Goal: Navigation & Orientation: Find specific page/section

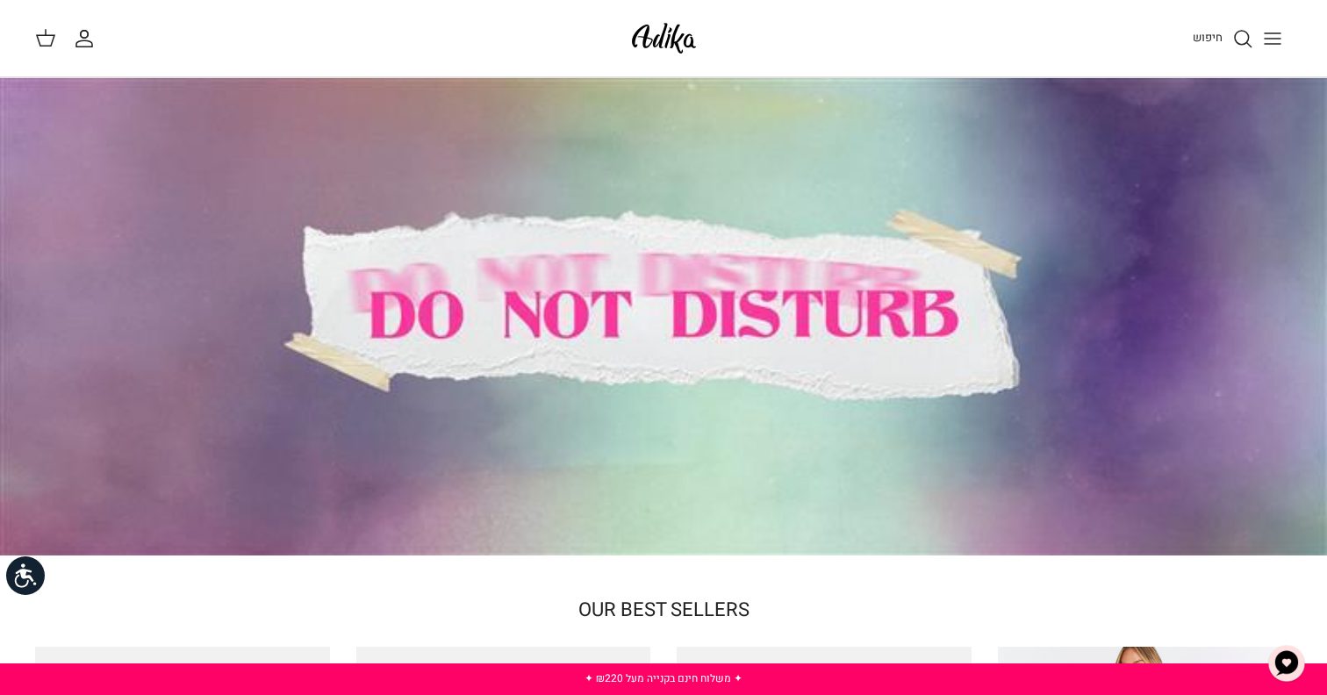
click at [1272, 42] on icon "Toggle menu" at bounding box center [1272, 38] width 21 height 21
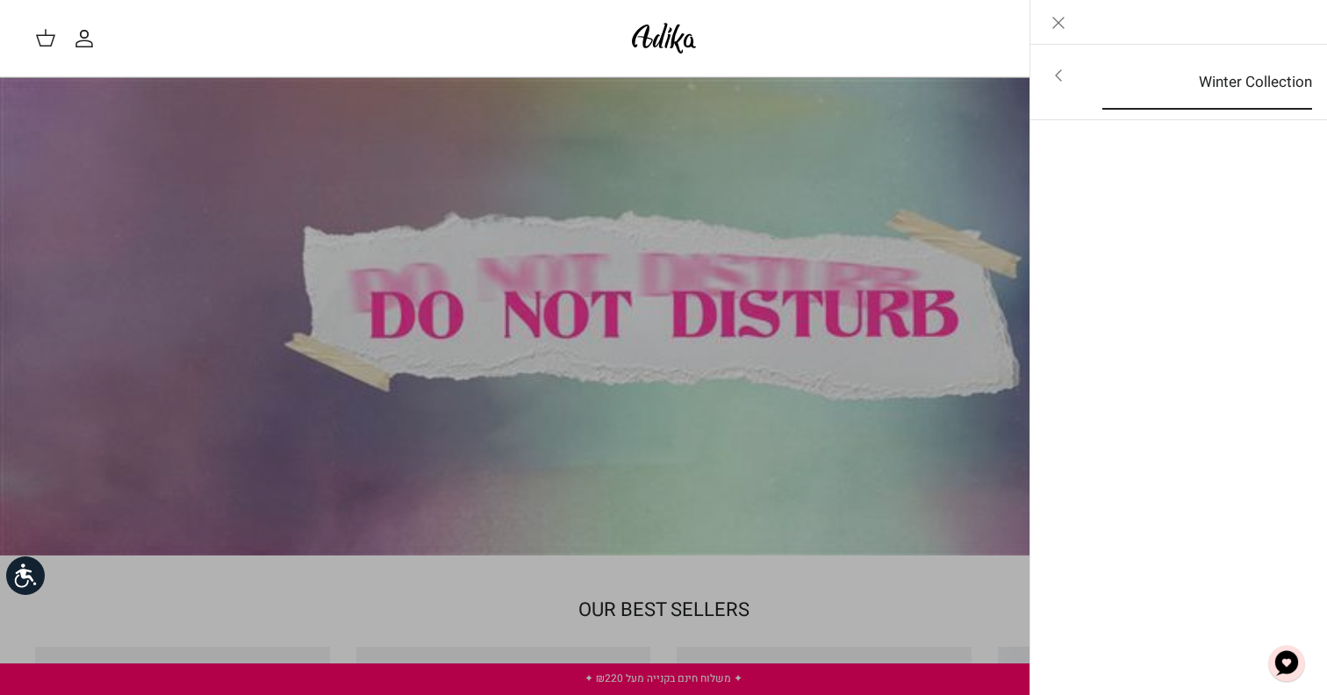
click at [1275, 77] on link "Winter Collection" at bounding box center [1207, 82] width 241 height 54
click at [1250, 79] on link "לכל הפריטים" at bounding box center [1179, 77] width 280 height 44
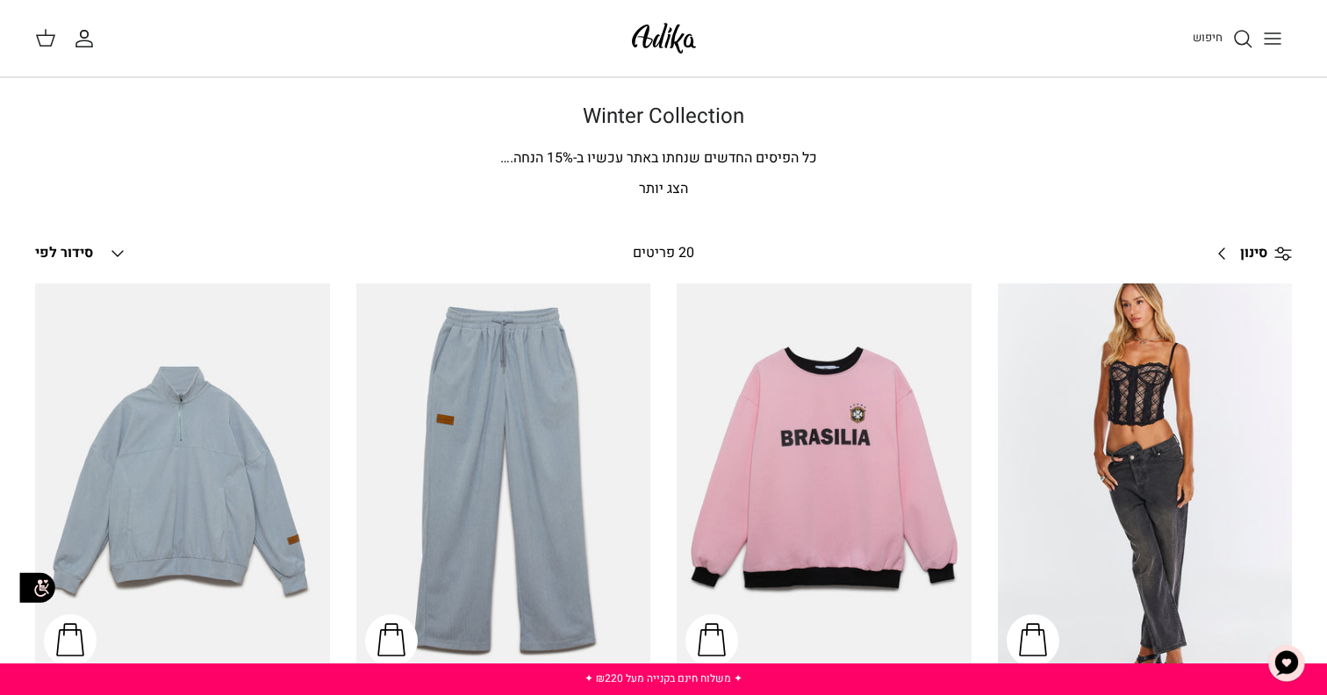
click at [1290, 36] on button "Toggle menu" at bounding box center [1273, 38] width 39 height 39
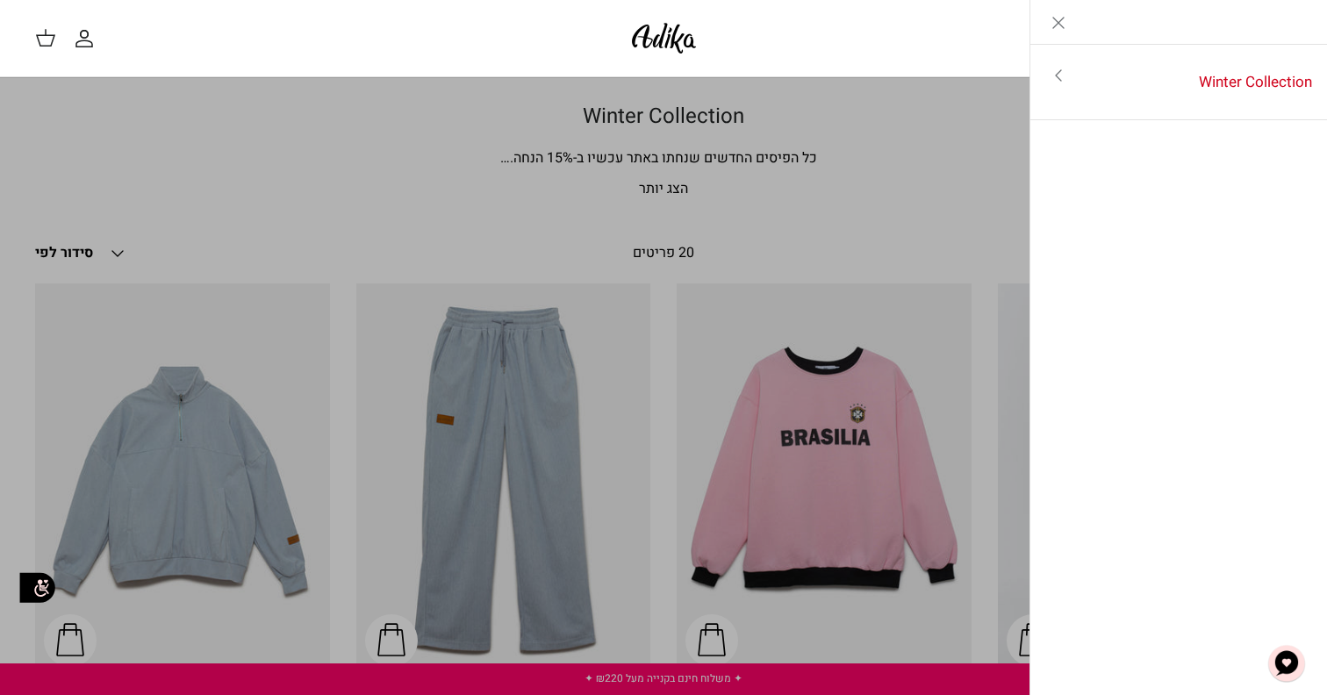
click at [675, 28] on img at bounding box center [664, 38] width 75 height 41
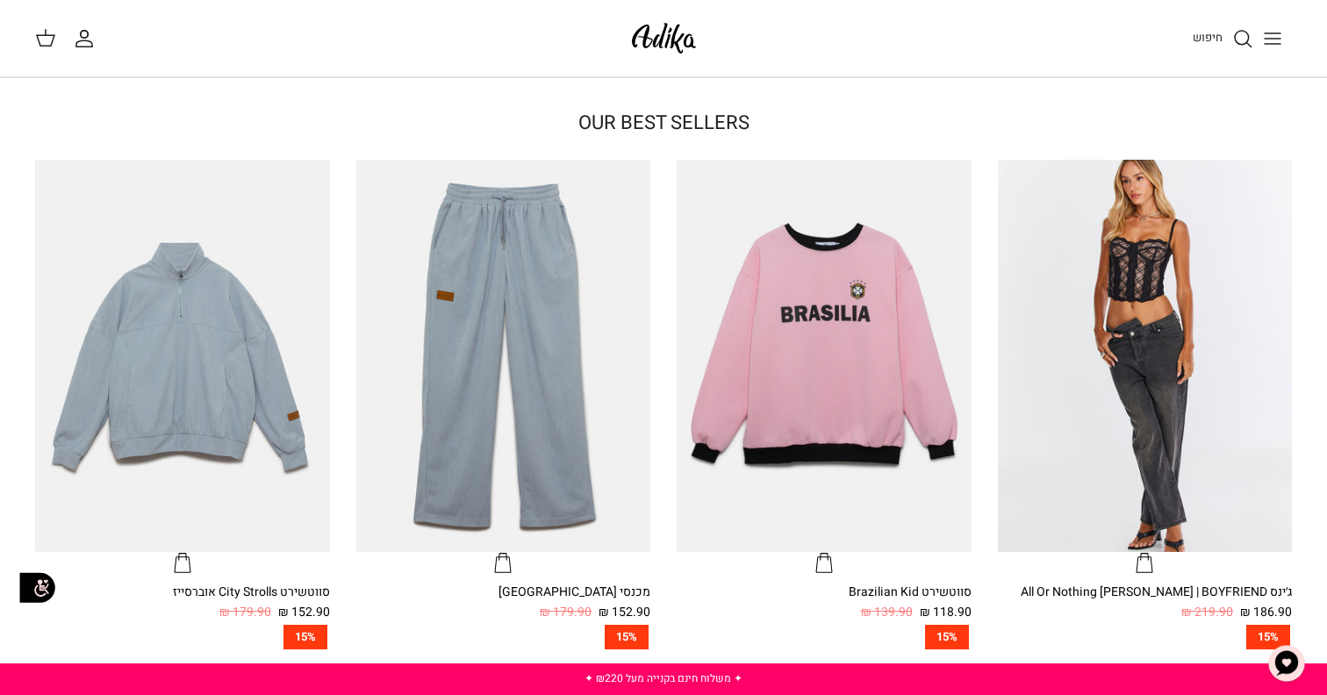
scroll to position [488, 0]
click at [1261, 54] on button "Toggle menu" at bounding box center [1273, 38] width 39 height 39
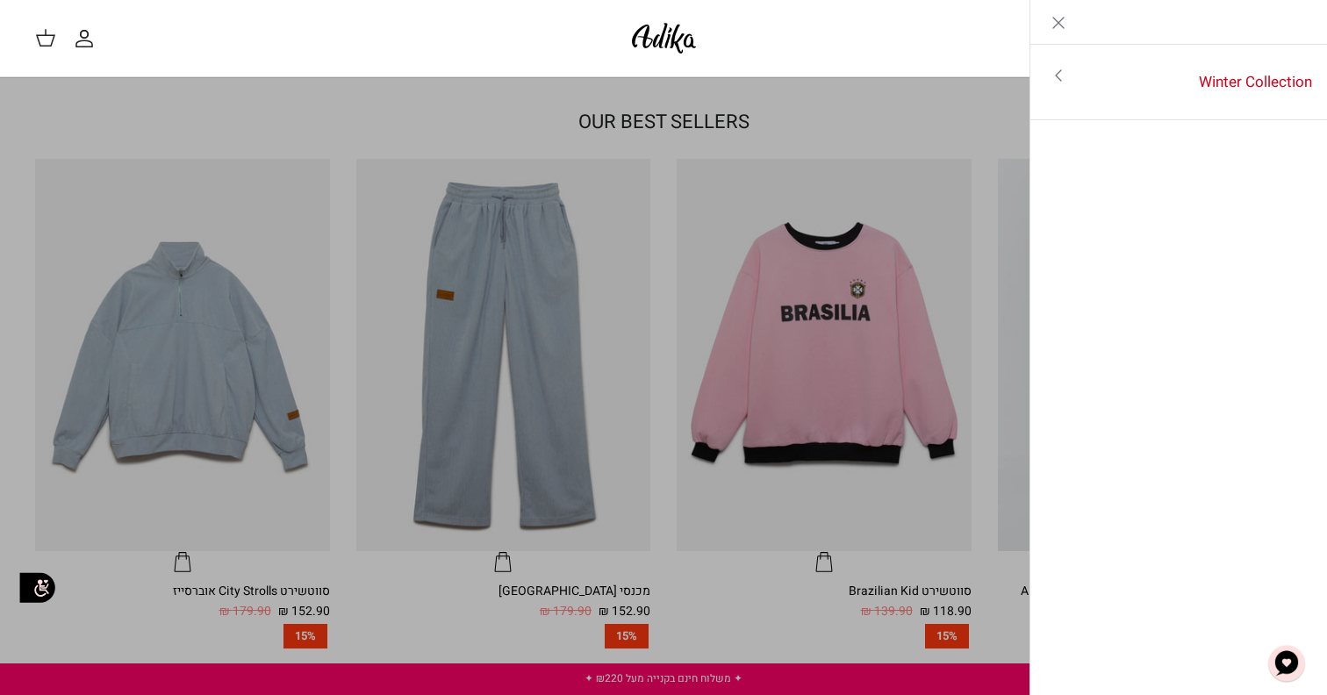
click at [1053, 68] on icon "Toggle menu" at bounding box center [1058, 75] width 21 height 21
click at [1056, 20] on icon "Close" at bounding box center [1058, 22] width 21 height 21
